Goal: Check status

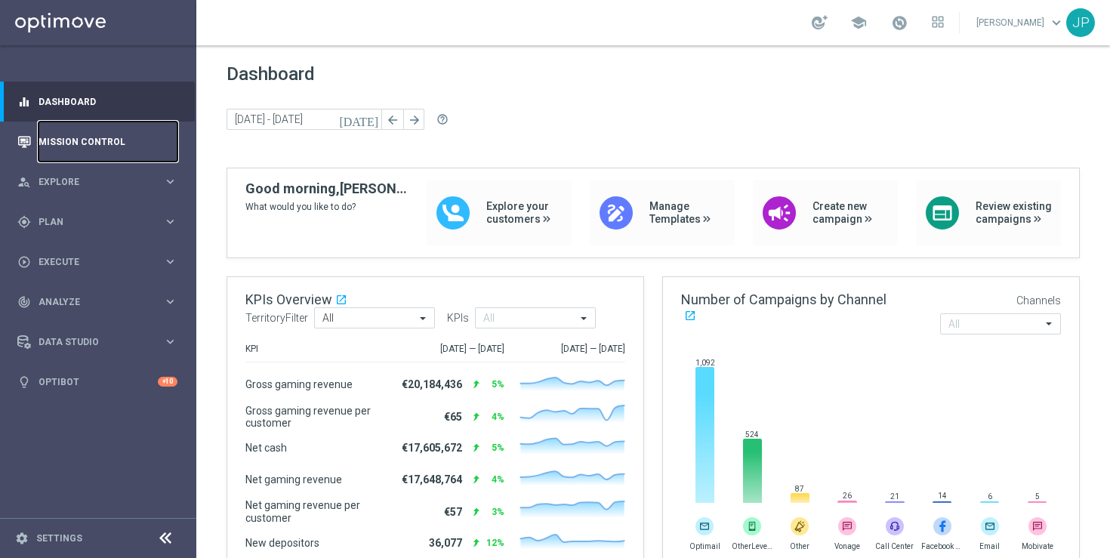
click at [87, 145] on link "Mission Control" at bounding box center [108, 142] width 139 height 40
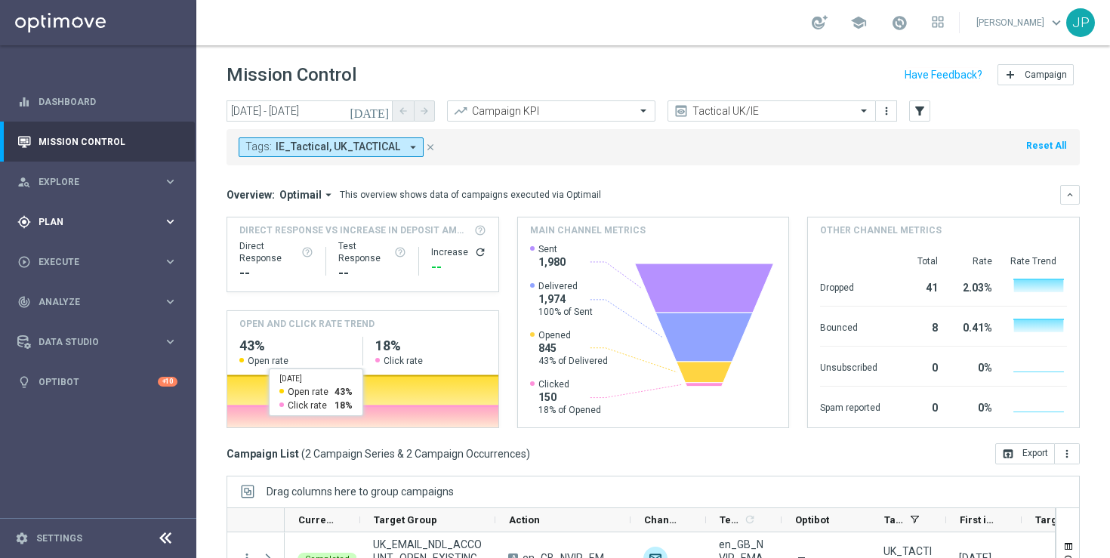
click at [141, 231] on div "gps_fixed Plan keyboard_arrow_right" at bounding box center [97, 222] width 195 height 40
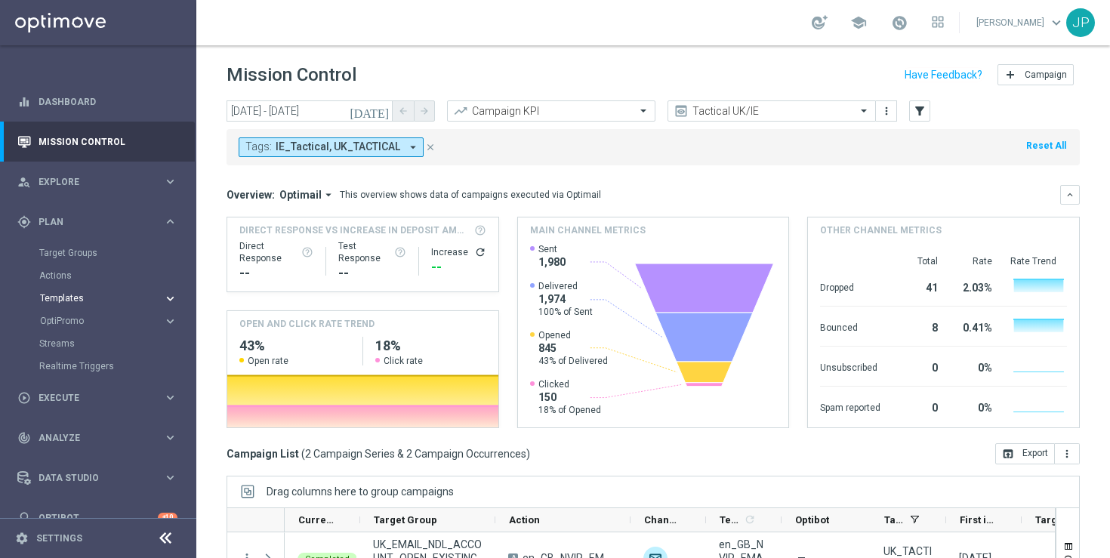
click at [116, 295] on span "Templates" at bounding box center [94, 298] width 108 height 9
click at [97, 326] on link "Optimail" at bounding box center [102, 321] width 110 height 12
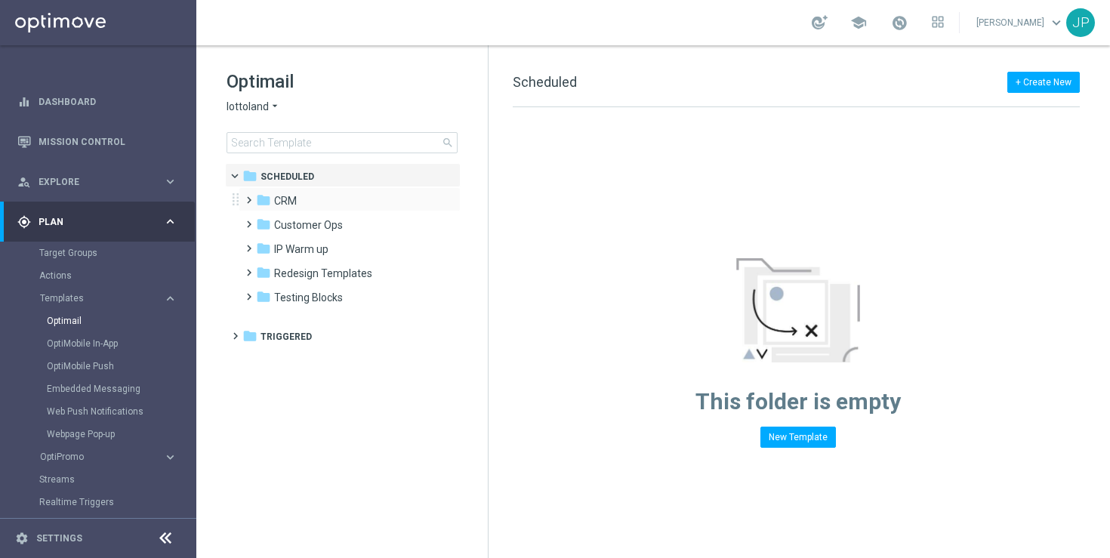
click at [316, 210] on div "folder CRM more_vert" at bounding box center [350, 199] width 222 height 24
click at [249, 196] on span at bounding box center [245, 193] width 7 height 6
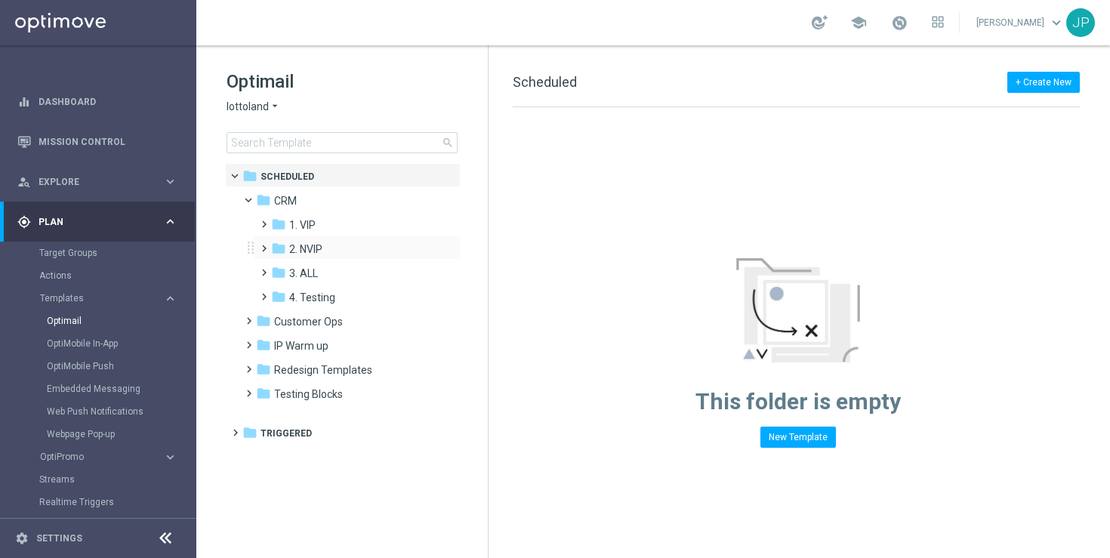
click at [264, 245] on span at bounding box center [261, 242] width 7 height 6
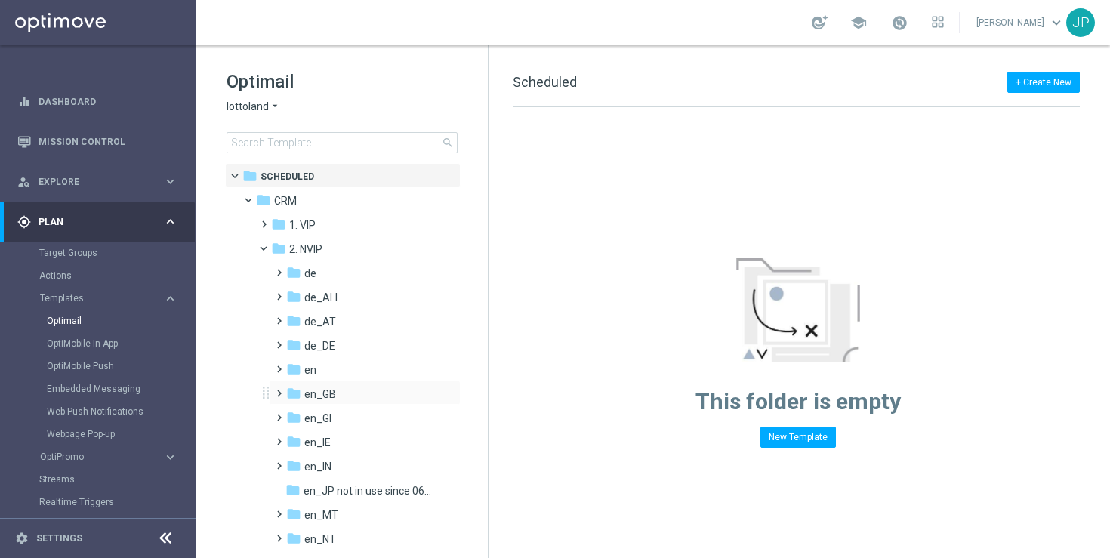
click at [279, 390] on span at bounding box center [276, 387] width 7 height 6
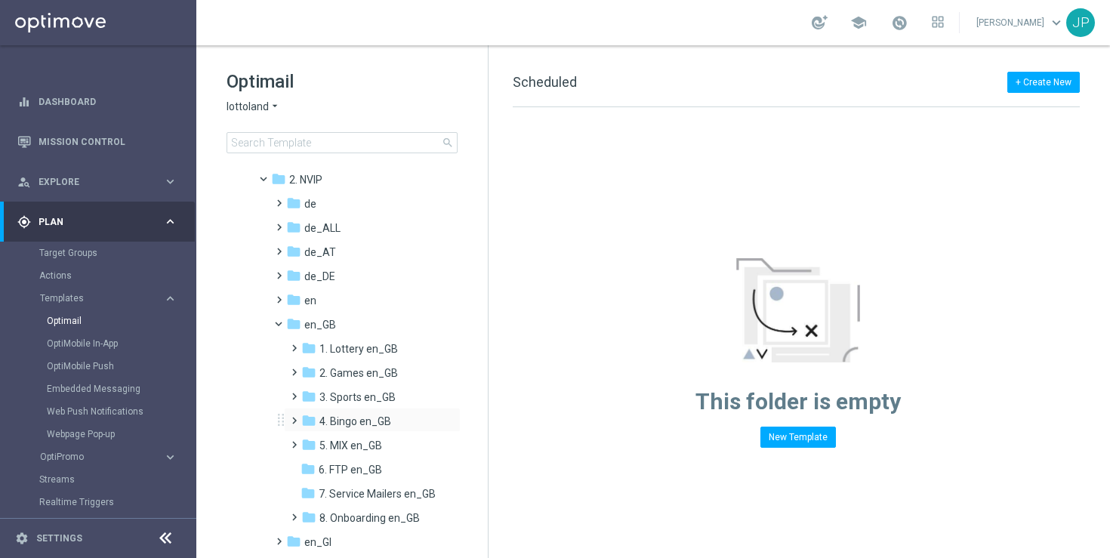
scroll to position [108, 0]
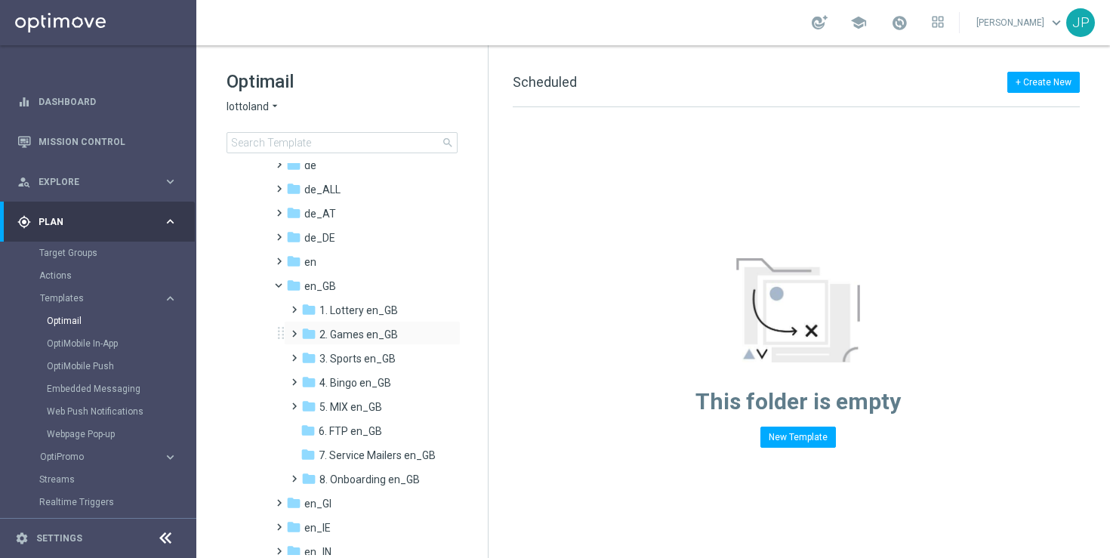
click at [291, 327] on span at bounding box center [291, 327] width 7 height 6
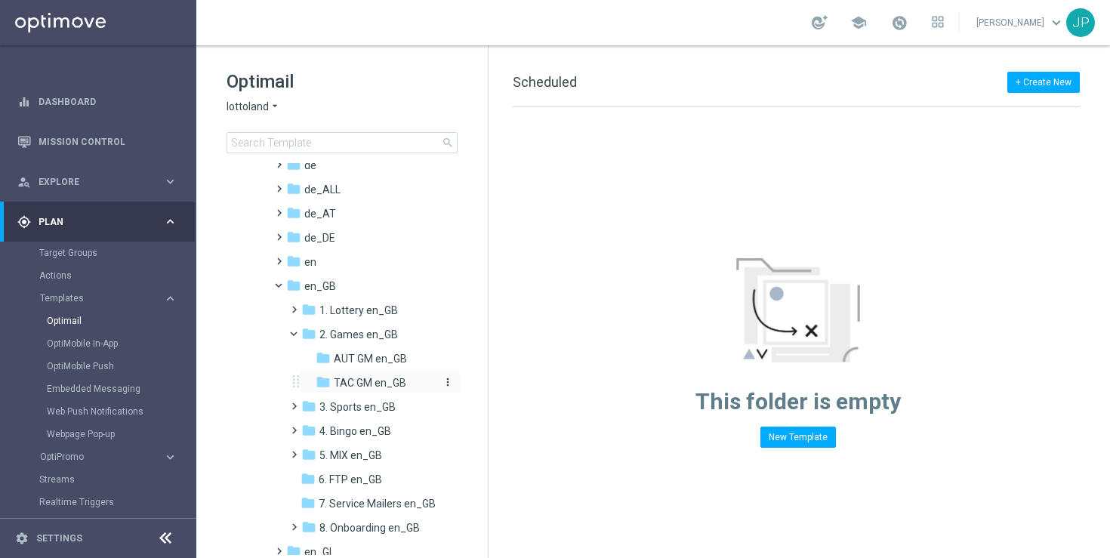
click at [355, 380] on span "TAC GM en_GB" at bounding box center [370, 383] width 73 height 14
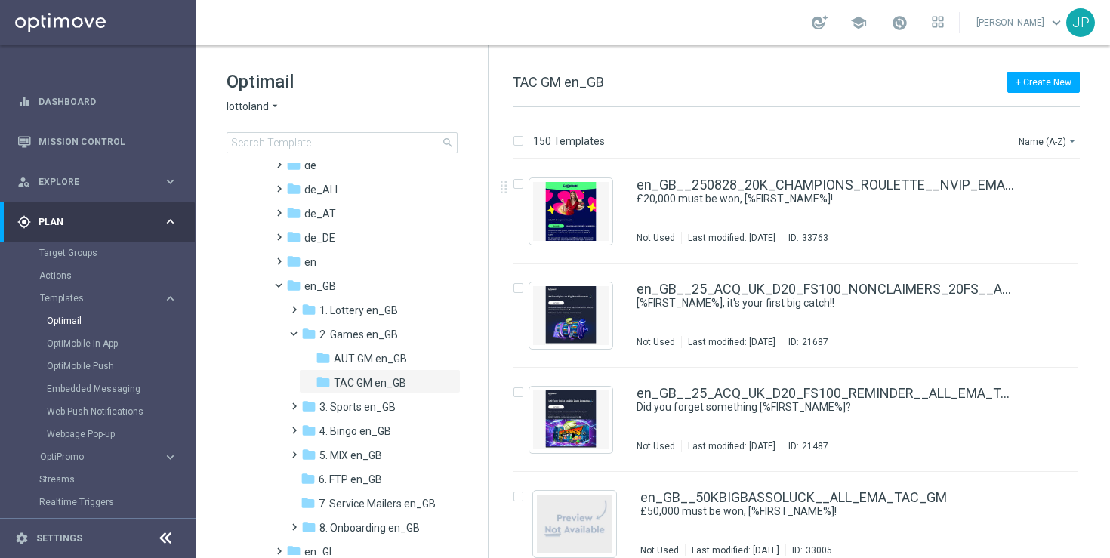
click at [1056, 129] on div "Name (A-Z) arrow_drop_down" at bounding box center [1048, 139] width 63 height 23
click at [1054, 137] on button "Name (A-Z) arrow_drop_down" at bounding box center [1048, 141] width 63 height 18
click at [1014, 205] on span "Date Modified (Newest)" at bounding box center [1021, 208] width 101 height 11
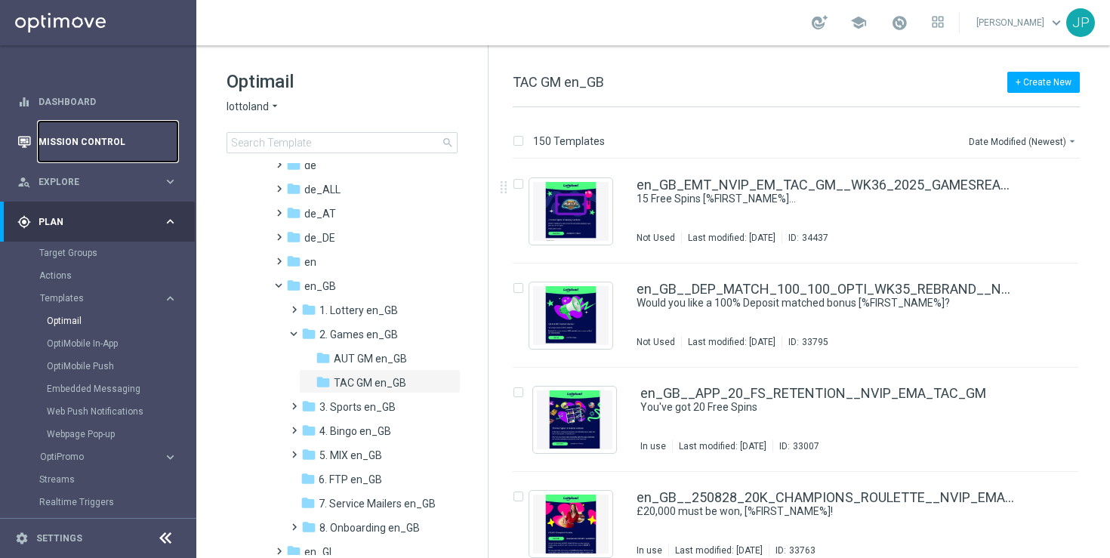
click at [134, 143] on link "Mission Control" at bounding box center [108, 142] width 139 height 40
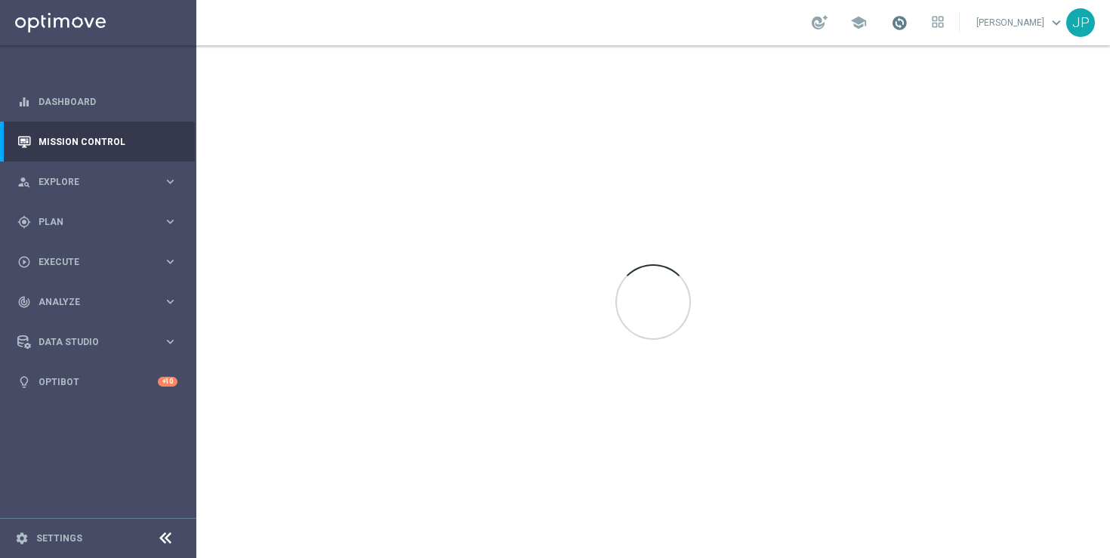
click at [908, 23] on span at bounding box center [899, 22] width 17 height 17
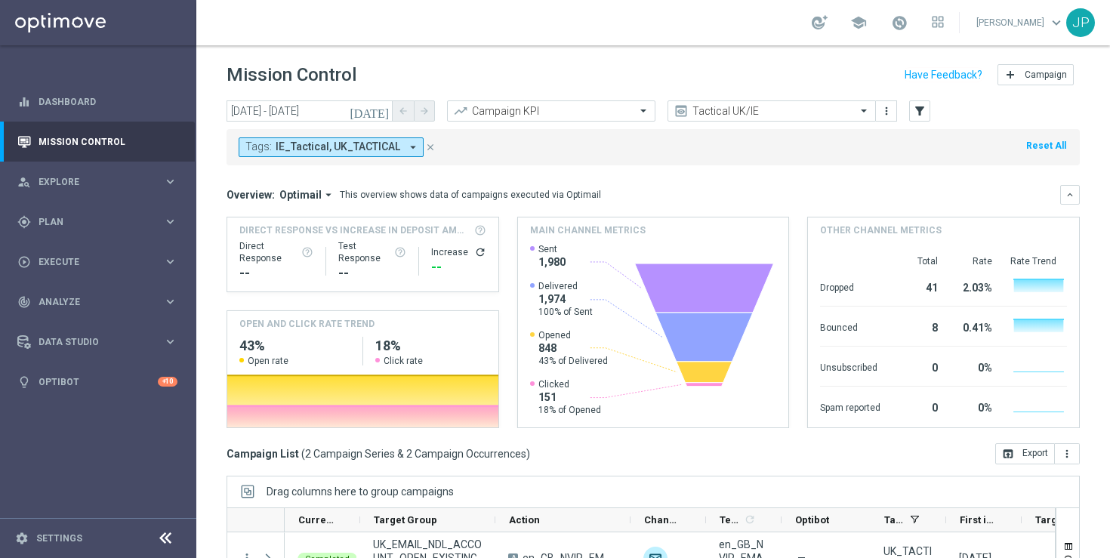
click at [381, 108] on icon "[DATE]" at bounding box center [370, 111] width 41 height 14
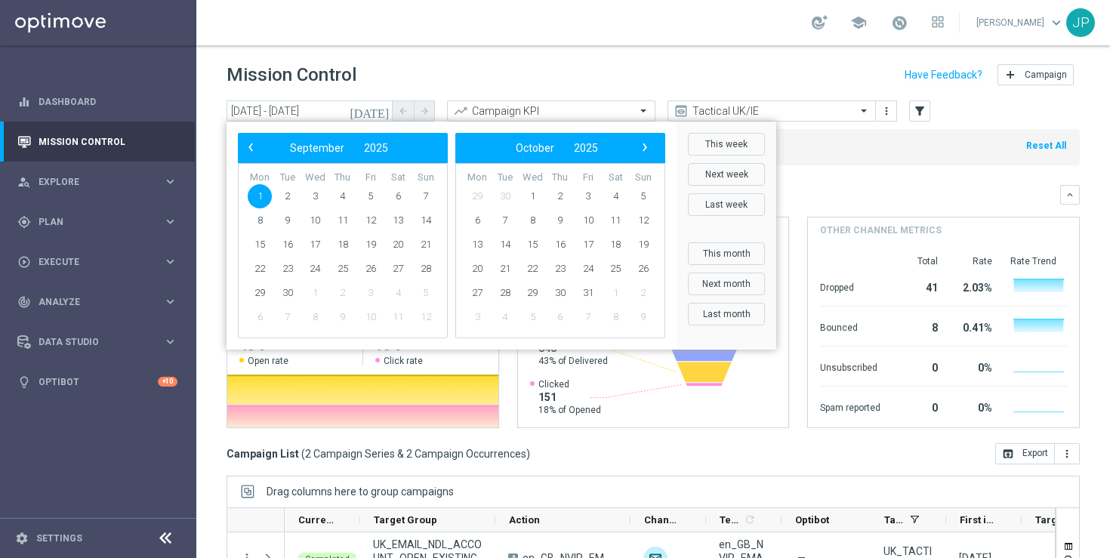
click at [266, 196] on span "1" at bounding box center [260, 196] width 24 height 24
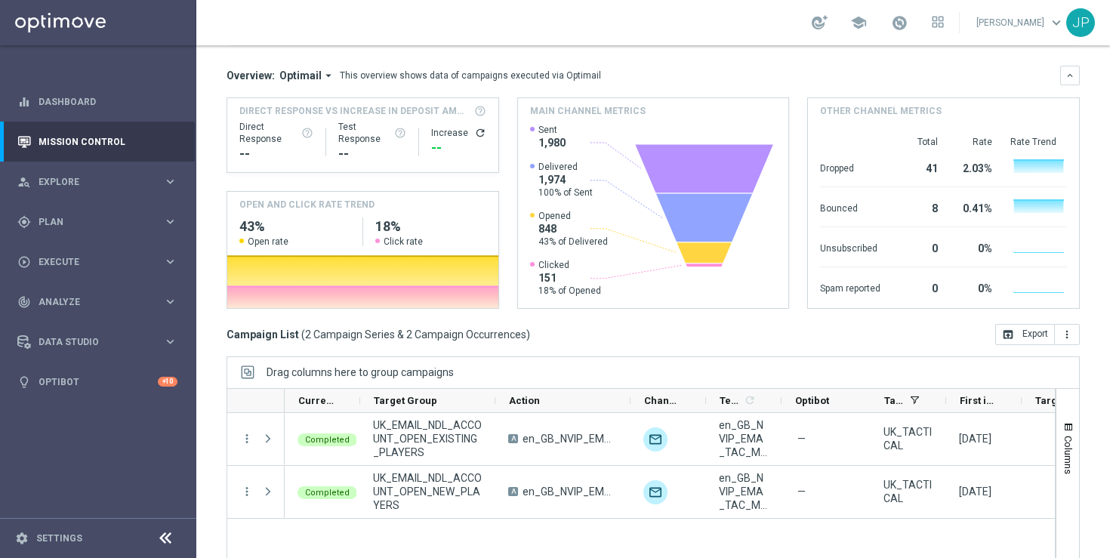
scroll to position [197, 0]
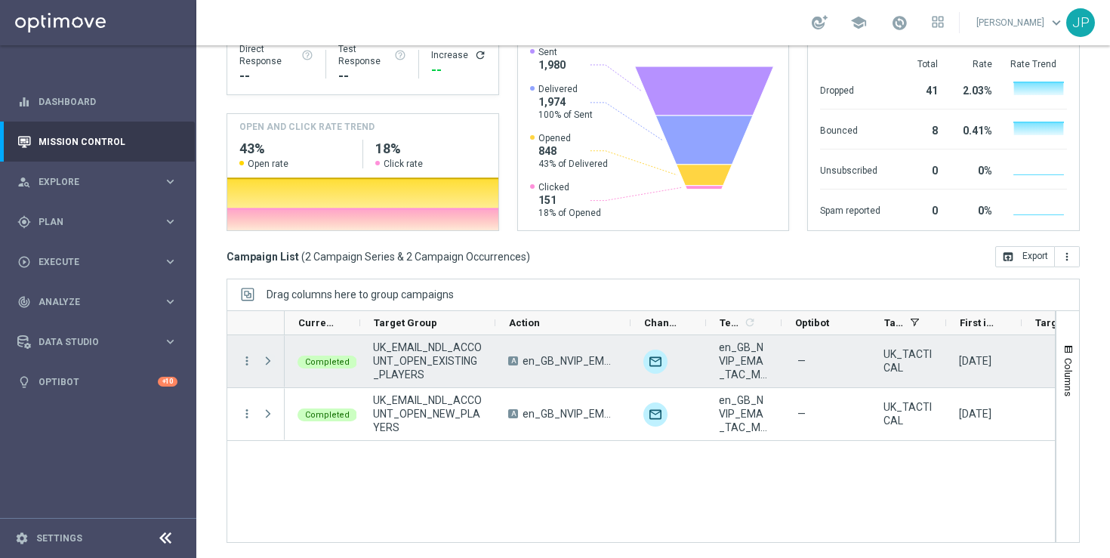
click at [271, 356] on span "Press SPACE to select this row." at bounding box center [268, 361] width 14 height 12
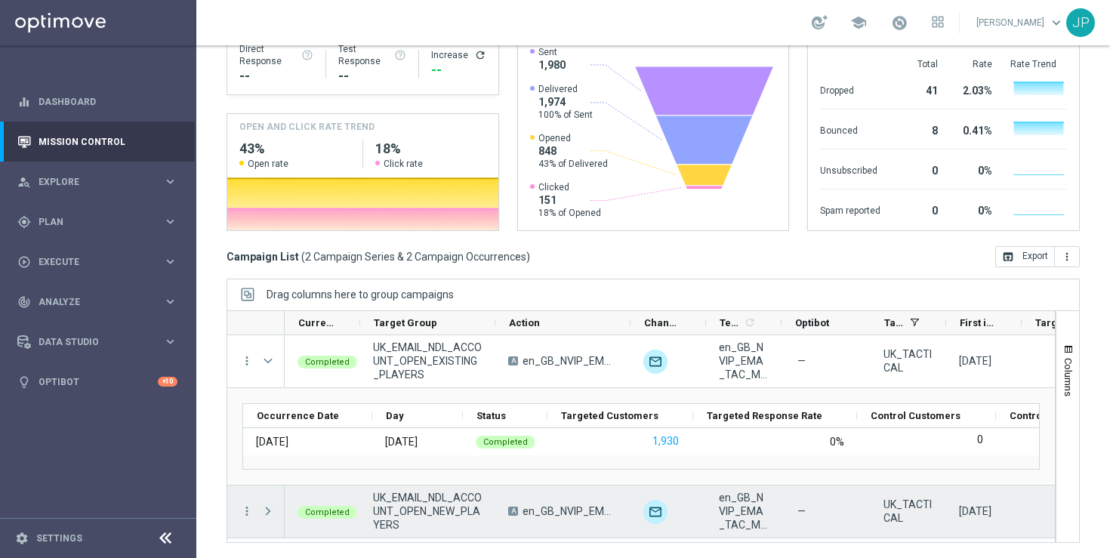
click at [270, 507] on span "Press SPACE to select this row." at bounding box center [268, 511] width 14 height 12
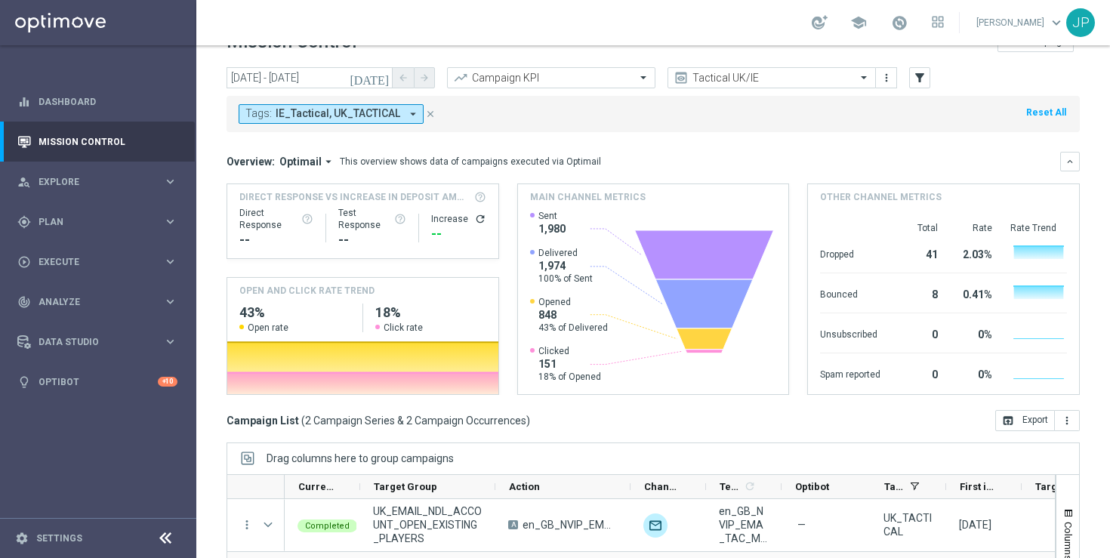
scroll to position [0, 0]
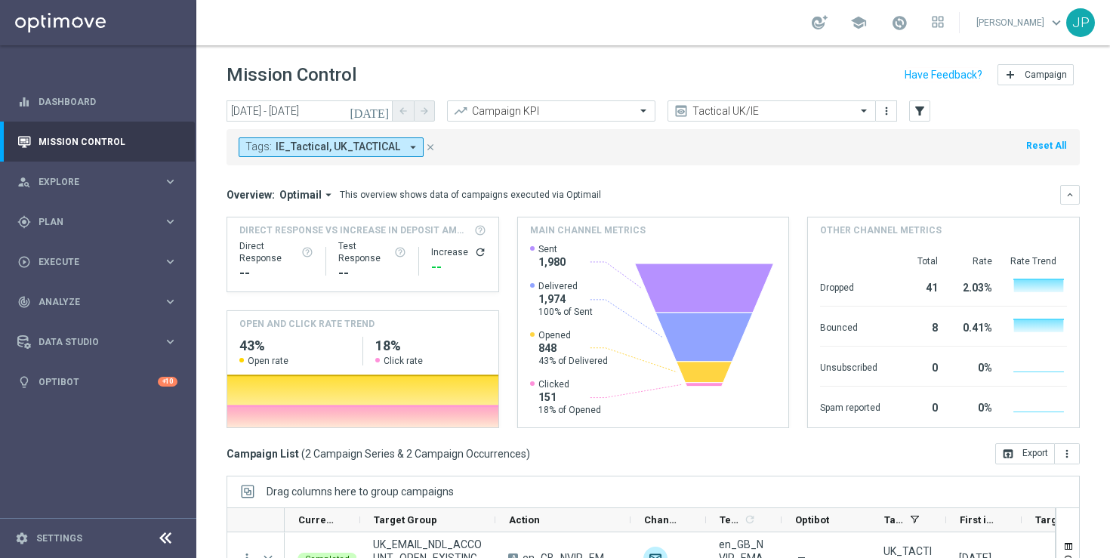
click at [381, 110] on icon "[DATE]" at bounding box center [370, 111] width 41 height 14
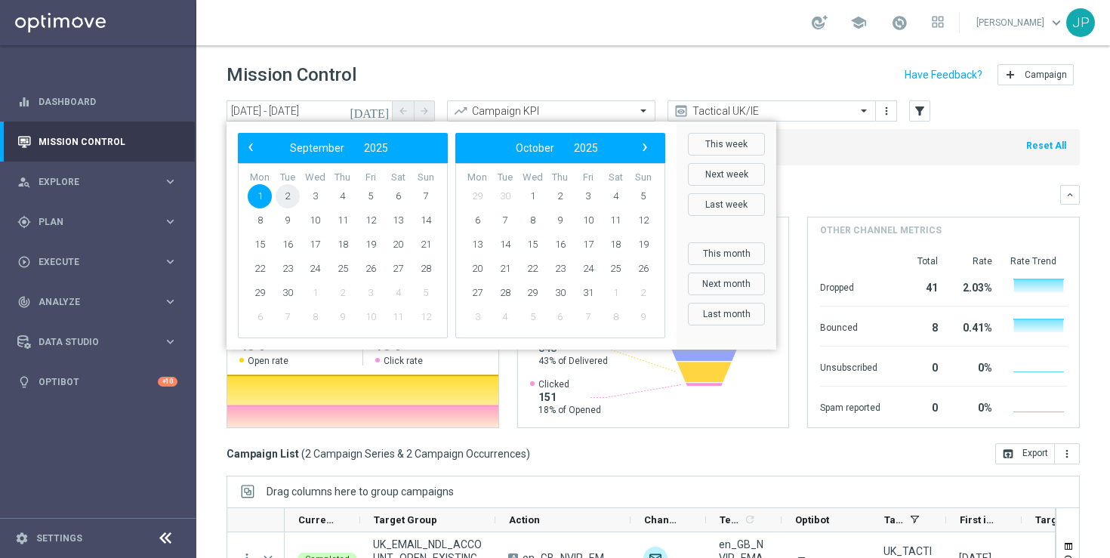
click at [292, 193] on span "2" at bounding box center [288, 196] width 24 height 24
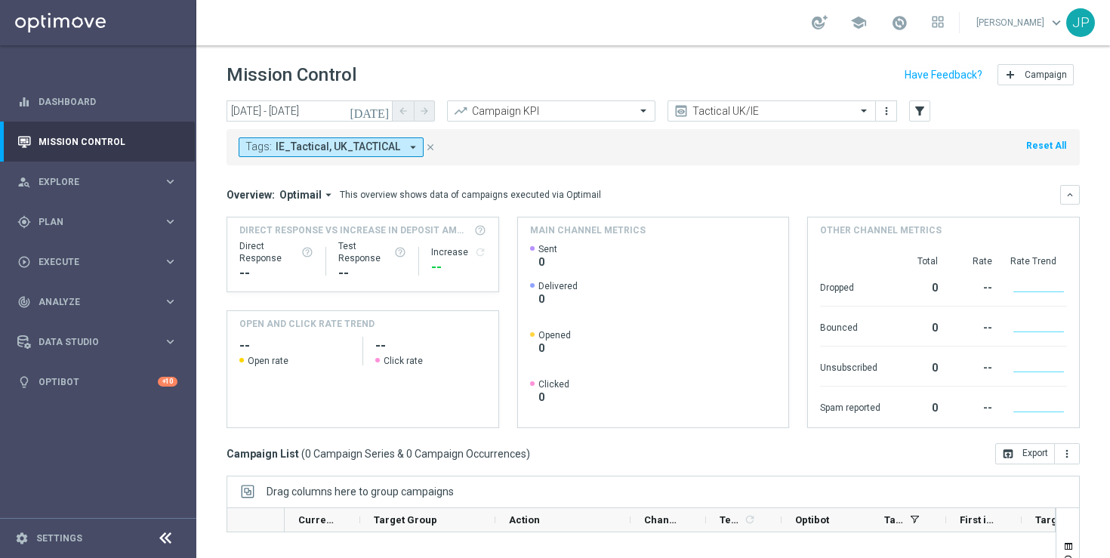
click at [415, 150] on icon "arrow_drop_down" at bounding box center [413, 147] width 14 height 14
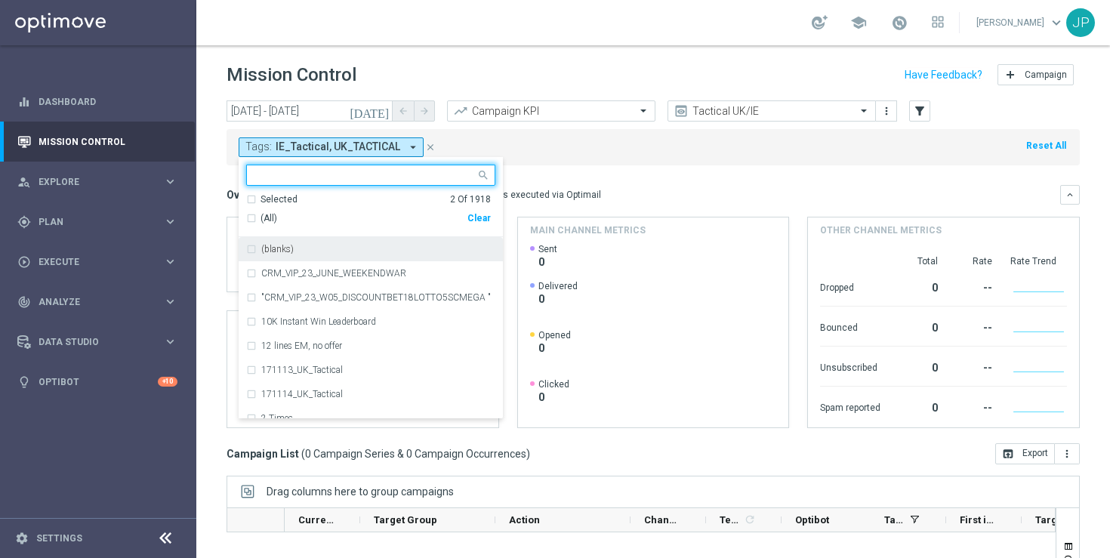
click at [425, 144] on icon "close" at bounding box center [430, 147] width 11 height 11
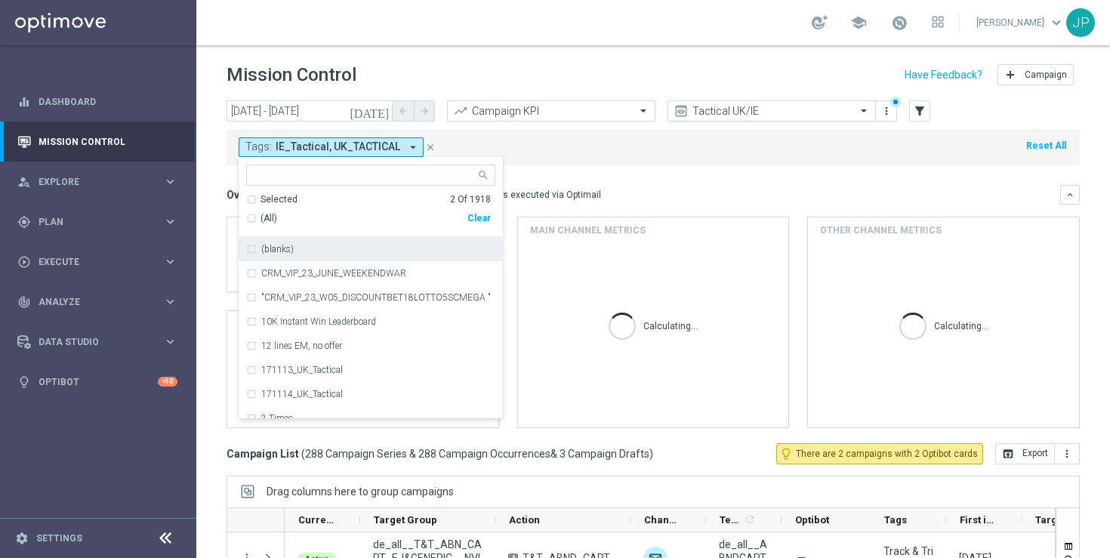
click at [836, 116] on input "text" at bounding box center [757, 111] width 162 height 13
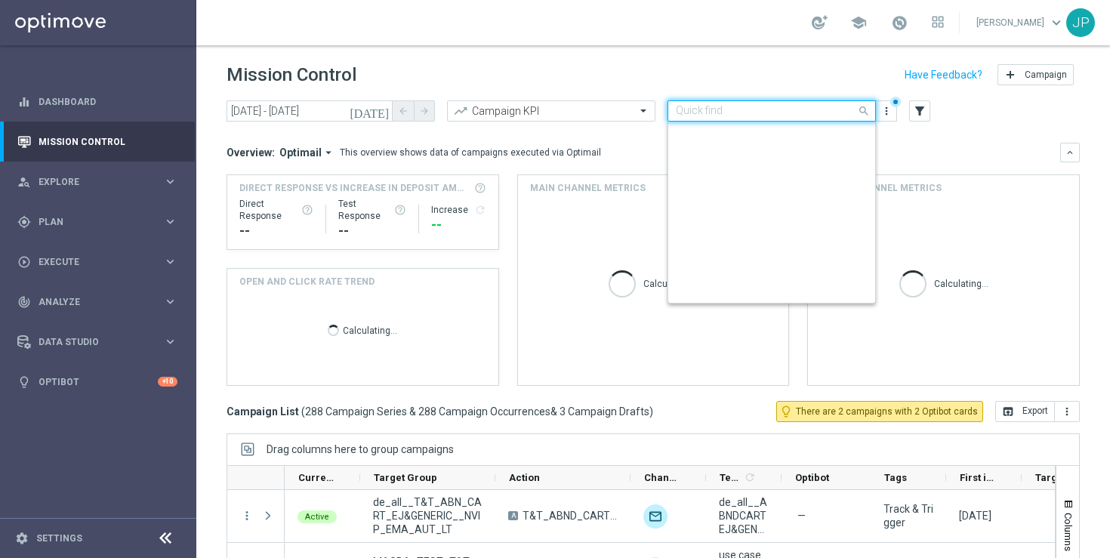
scroll to position [324, 0]
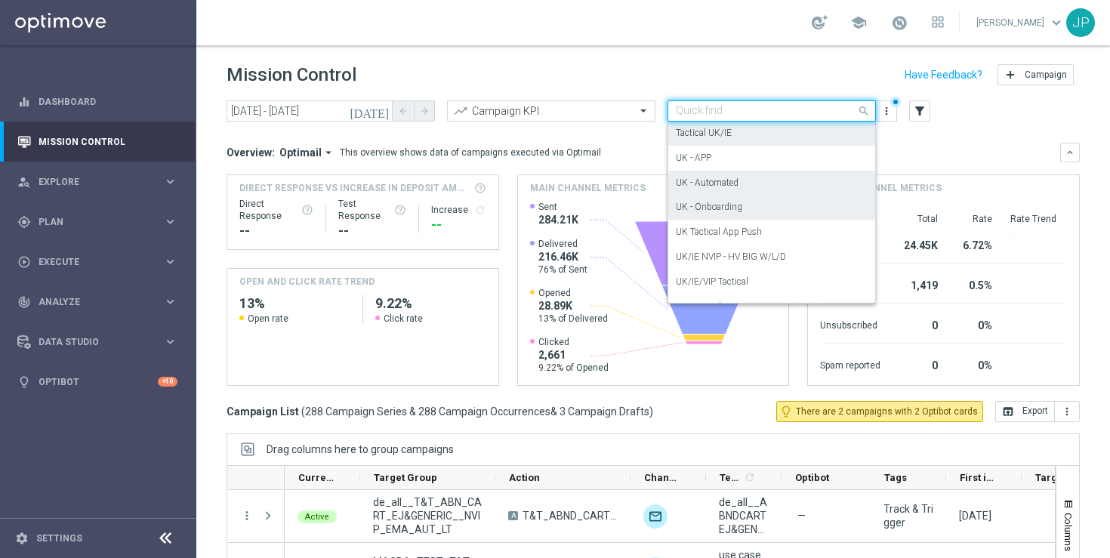
click at [785, 217] on div "UK - Onboarding" at bounding box center [772, 207] width 192 height 25
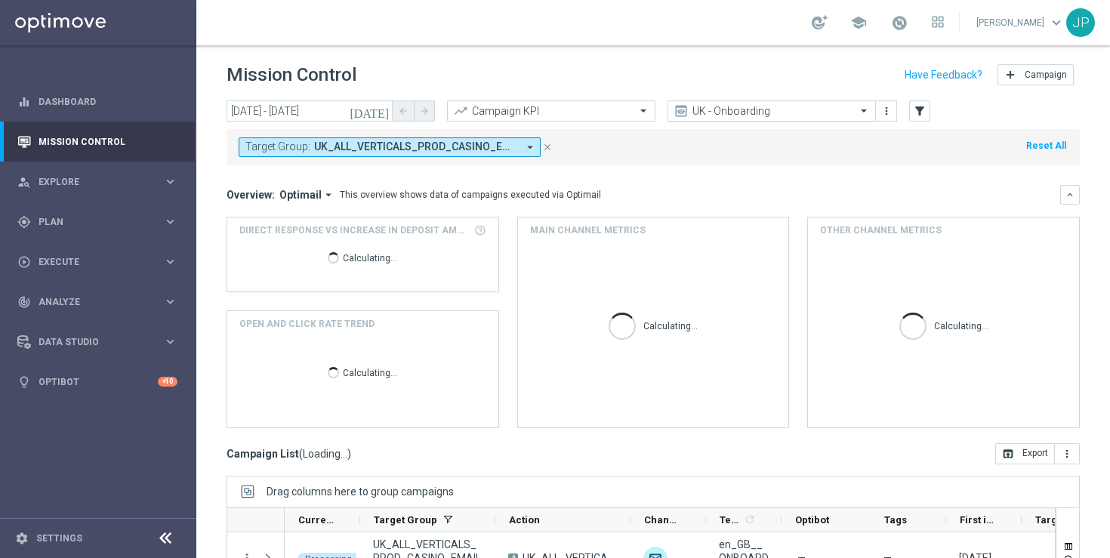
click at [835, 111] on input "text" at bounding box center [757, 111] width 162 height 13
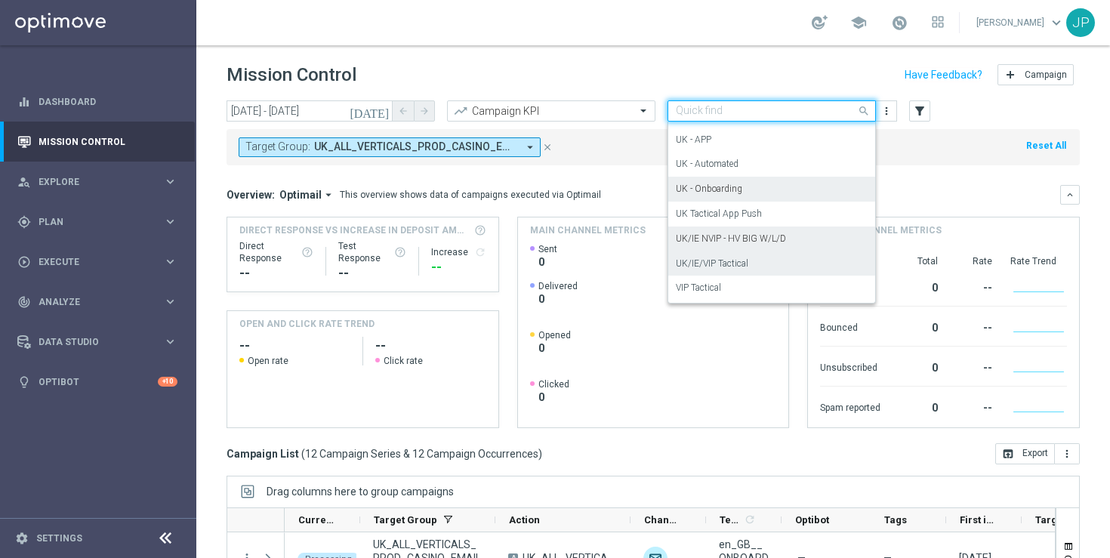
scroll to position [261, 0]
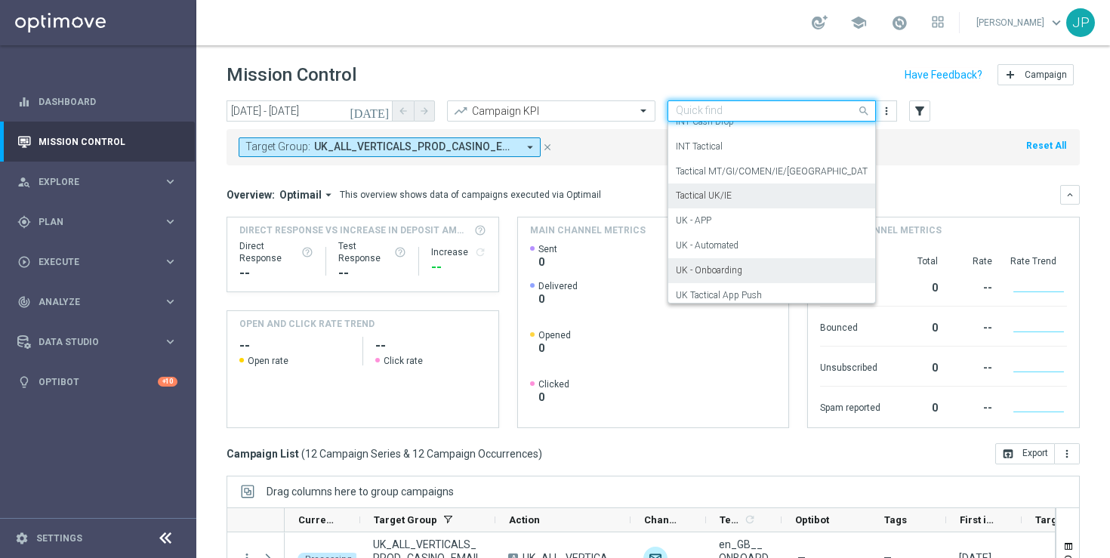
click at [819, 187] on div "Tactical UK/IE" at bounding box center [772, 196] width 192 height 25
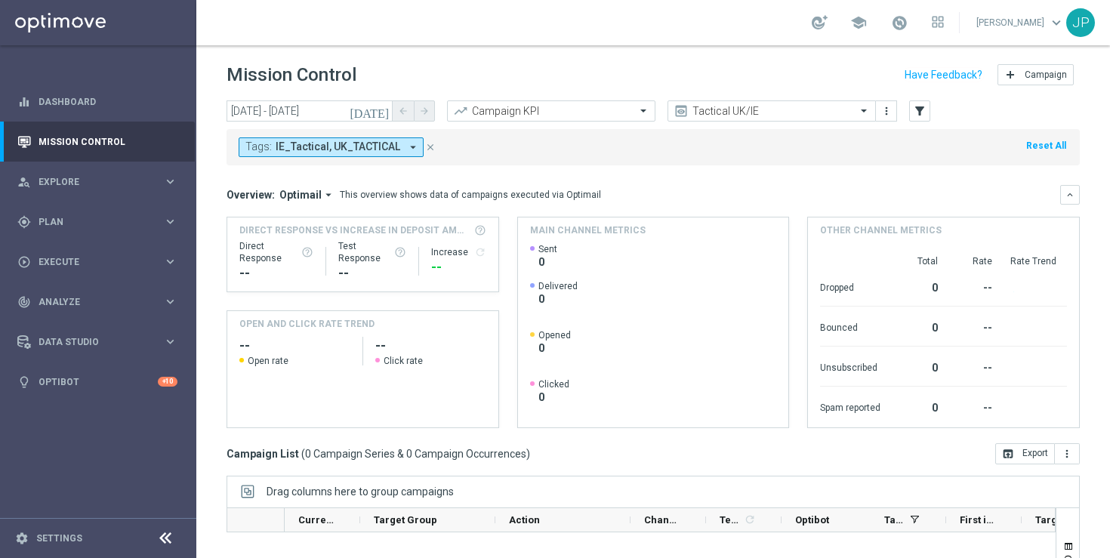
click at [735, 157] on div "Tags: IE_Tactical, UK_TACTICAL arrow_drop_down close Reset All" at bounding box center [653, 147] width 853 height 36
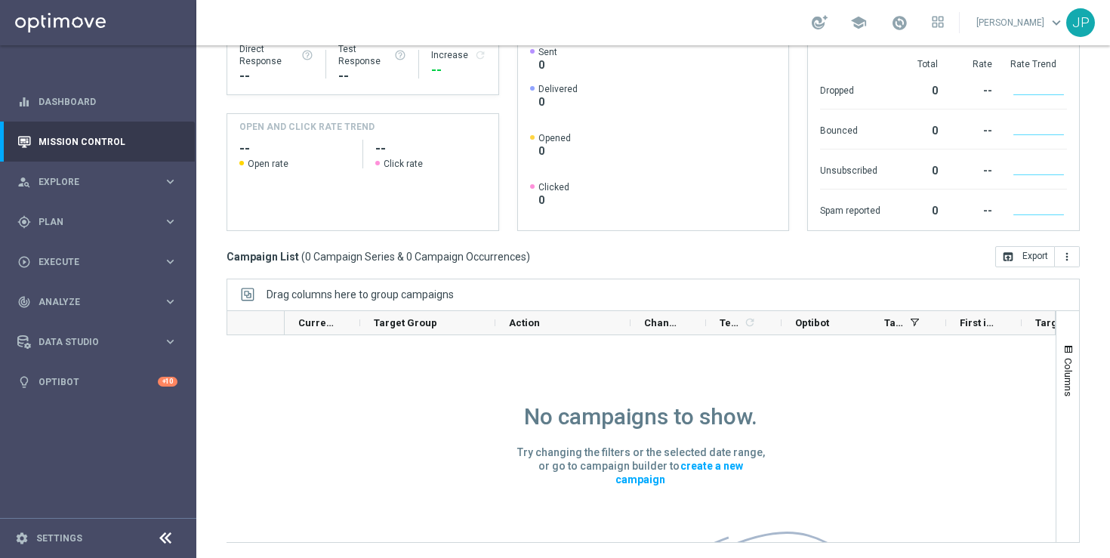
scroll to position [0, 0]
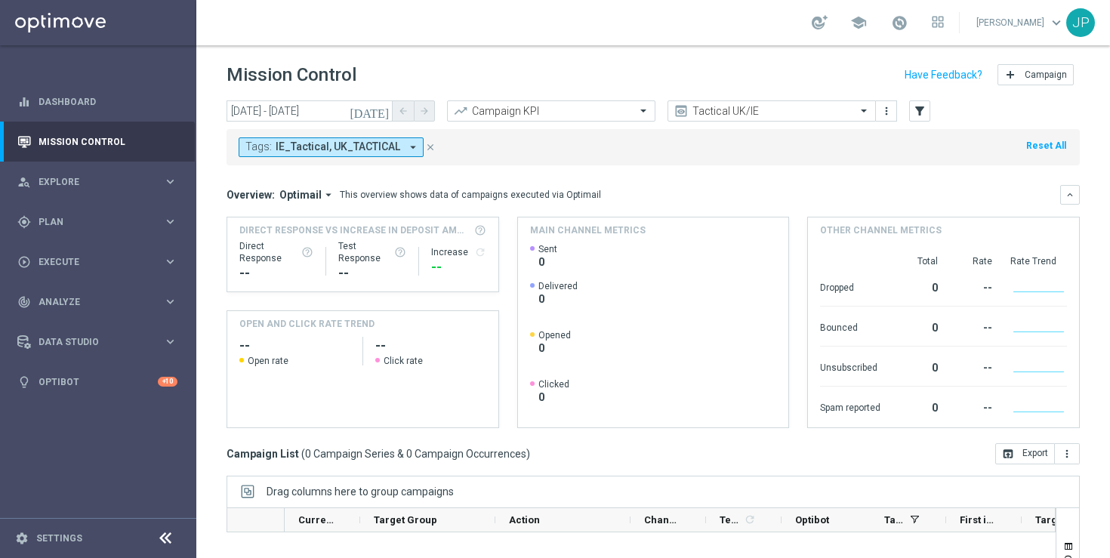
click at [375, 110] on button "[DATE]" at bounding box center [369, 111] width 45 height 23
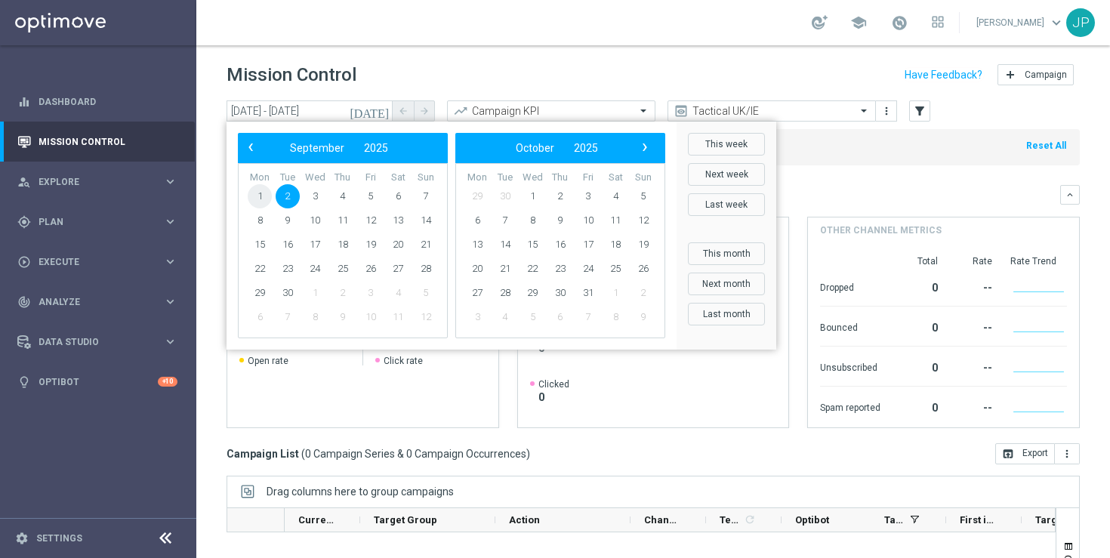
click at [260, 202] on span "1" at bounding box center [260, 196] width 24 height 24
click at [261, 196] on span "1" at bounding box center [260, 196] width 24 height 24
type input "[DATE] - [DATE]"
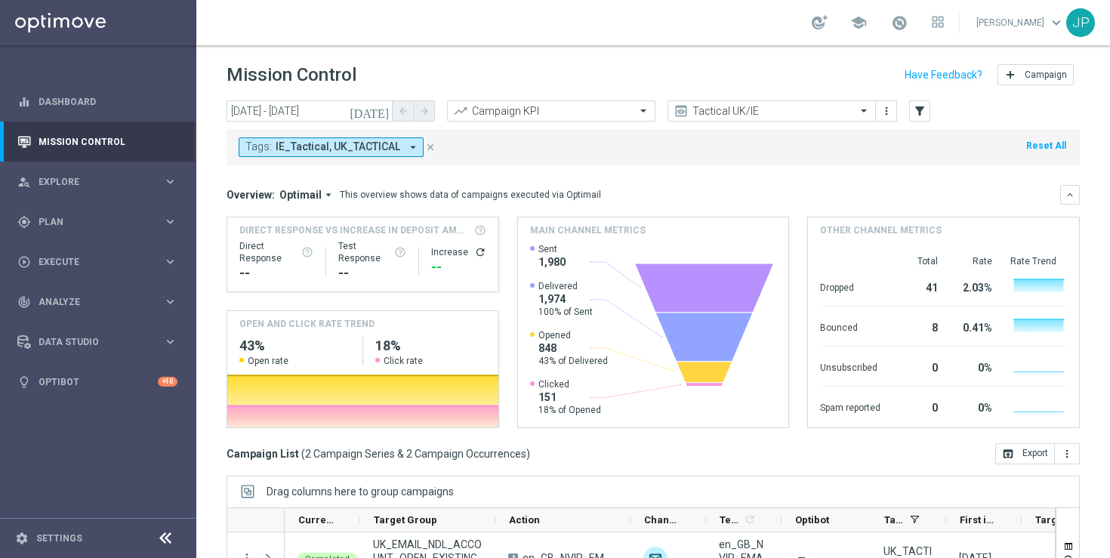
click at [426, 145] on icon "close" at bounding box center [430, 147] width 11 height 11
